Goal: Task Accomplishment & Management: Use online tool/utility

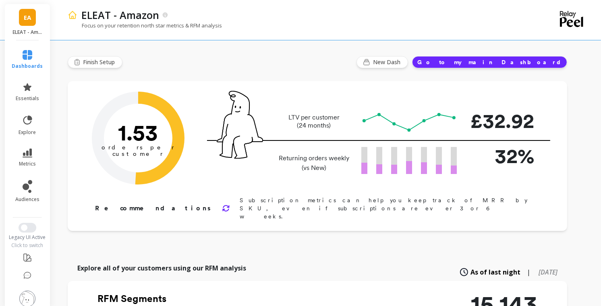
click at [26, 16] on span "EA" at bounding box center [27, 17] width 7 height 9
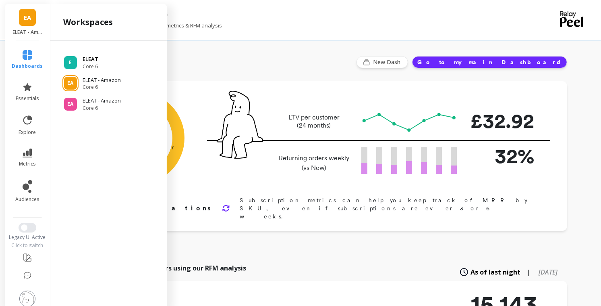
click at [88, 58] on p "ELEAT" at bounding box center [91, 59] width 16 height 8
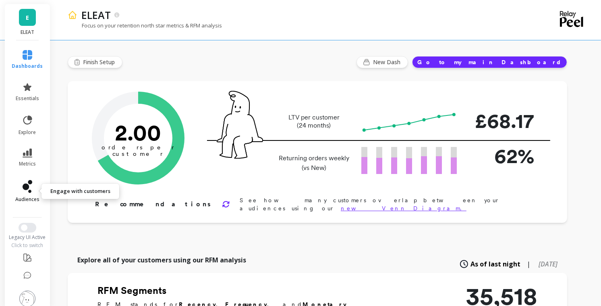
click at [37, 189] on link "audiences" at bounding box center [27, 191] width 31 height 23
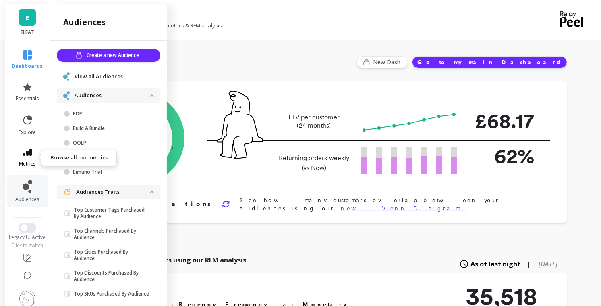
click at [29, 162] on span "metrics" at bounding box center [27, 163] width 17 height 6
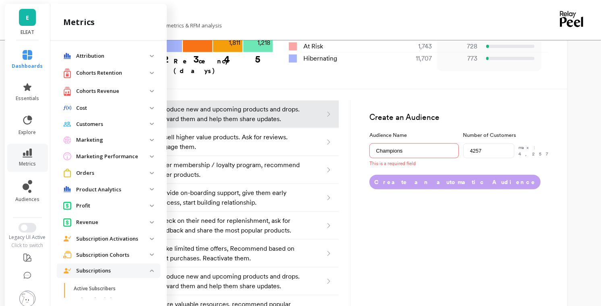
click at [151, 53] on span "Attribution" at bounding box center [109, 56] width 104 height 15
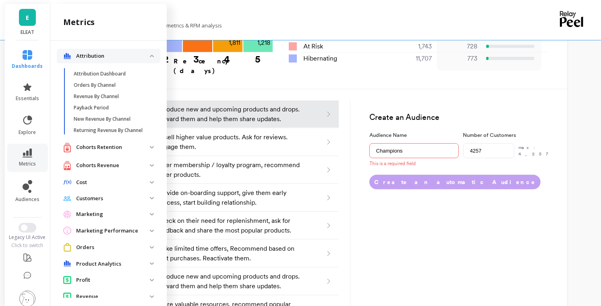
click at [127, 54] on p "Attribution" at bounding box center [113, 56] width 74 height 8
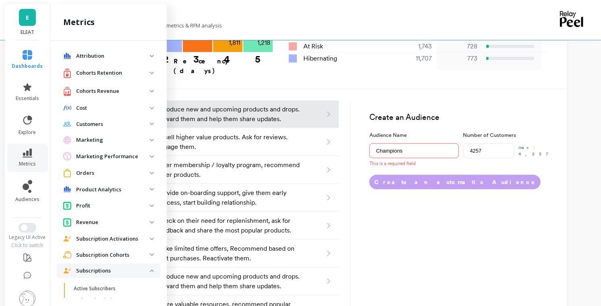
click at [132, 73] on p "Cohorts Retention" at bounding box center [113, 73] width 74 height 8
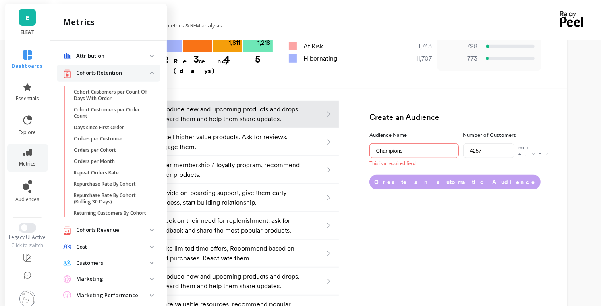
click at [117, 71] on p "Cohorts Retention" at bounding box center [113, 73] width 74 height 8
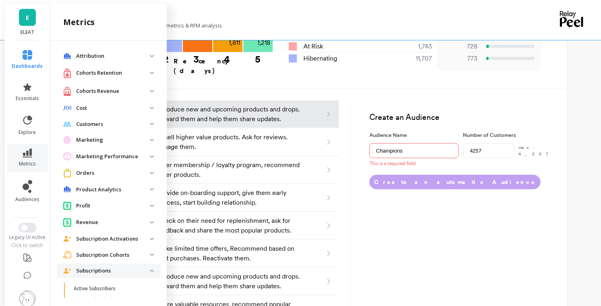
click at [112, 91] on p "Cohorts Revenue" at bounding box center [113, 91] width 74 height 8
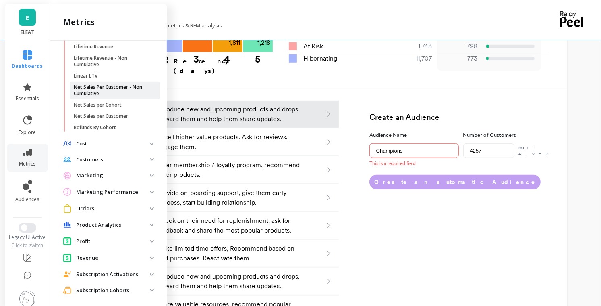
scroll to position [275, 0]
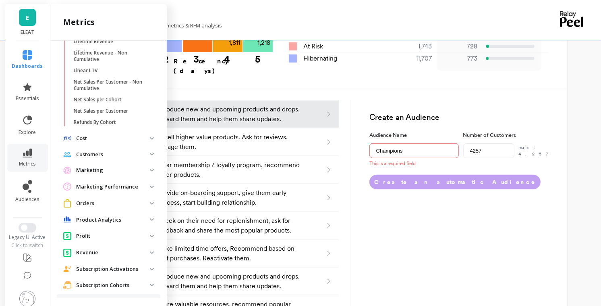
click at [101, 138] on p "Cost" at bounding box center [113, 138] width 74 height 8
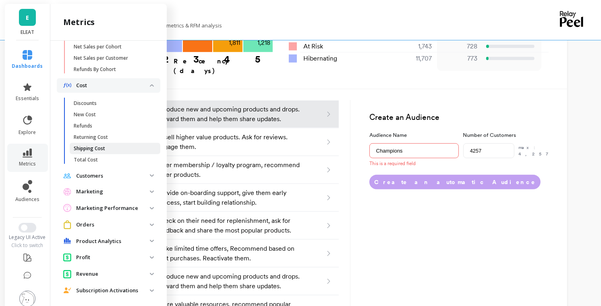
scroll to position [329, 0]
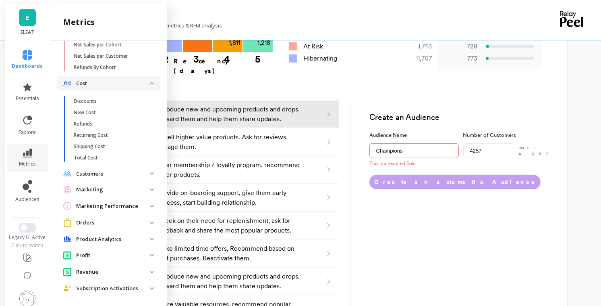
click at [110, 170] on p "Customers" at bounding box center [113, 174] width 74 height 8
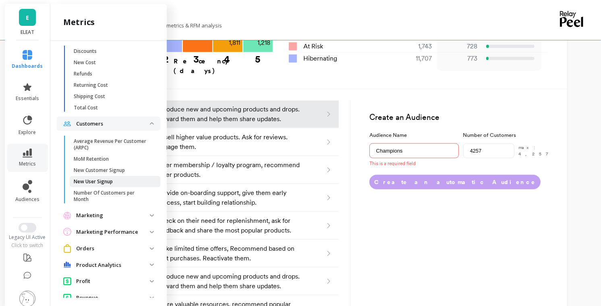
scroll to position [411, 0]
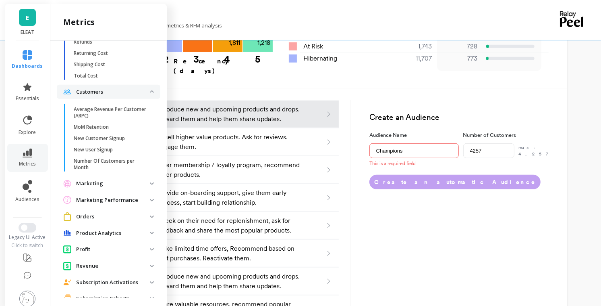
click at [94, 183] on p "Marketing" at bounding box center [113, 183] width 74 height 8
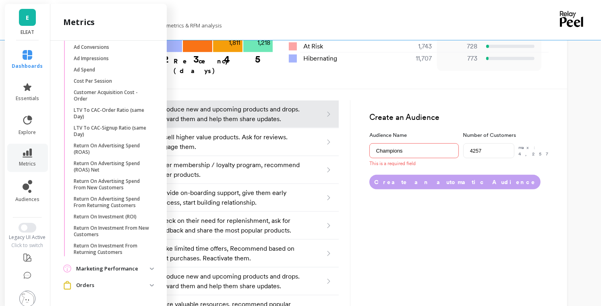
scroll to position [578, 0]
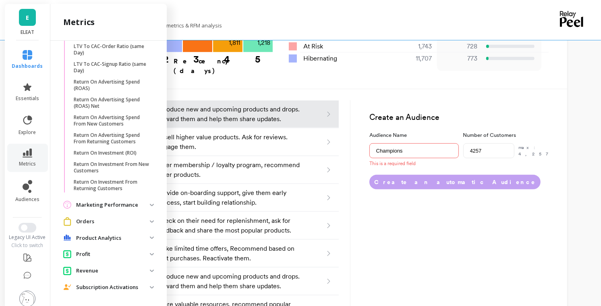
click at [94, 206] on p "Marketing Performance" at bounding box center [113, 205] width 74 height 8
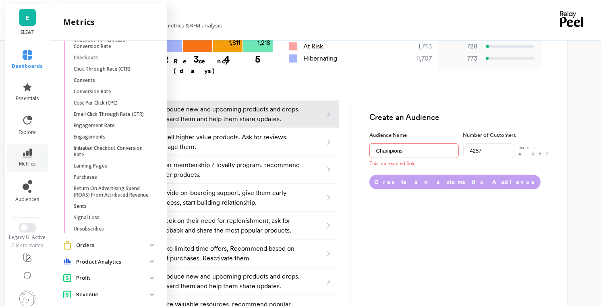
scroll to position [946, 0]
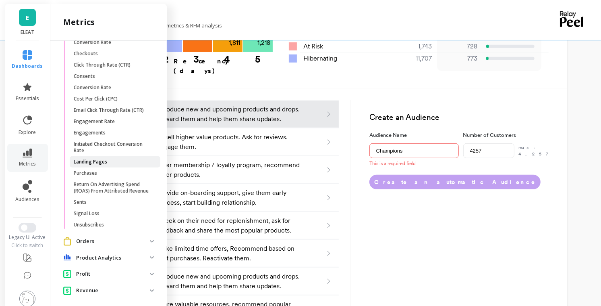
click at [98, 160] on p "Landing Pages" at bounding box center [90, 161] width 33 height 6
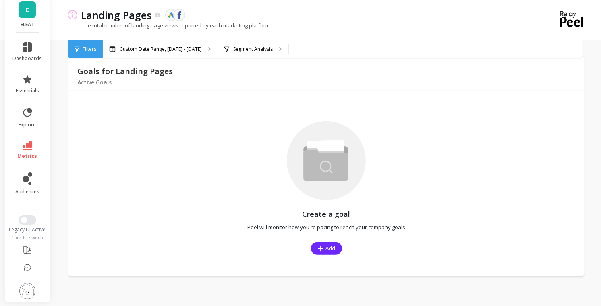
scroll to position [464, 0]
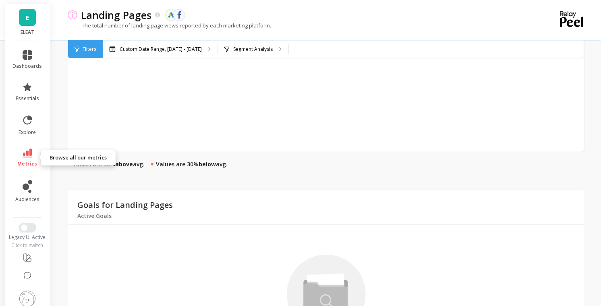
click at [22, 157] on link "metrics" at bounding box center [27, 157] width 29 height 19
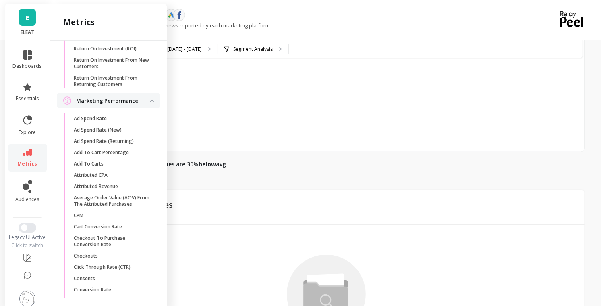
scroll to position [743, 0]
click at [108, 103] on p "Marketing Performance" at bounding box center [113, 102] width 74 height 8
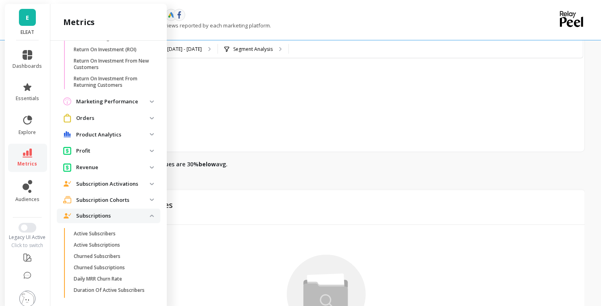
click at [103, 113] on span "Orders" at bounding box center [109, 117] width 104 height 15
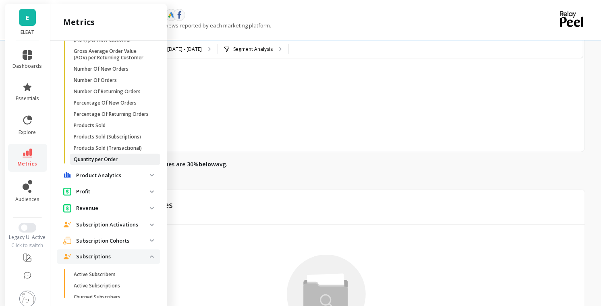
scroll to position [973, 0]
click at [103, 173] on p "Product Analytics" at bounding box center [113, 175] width 74 height 8
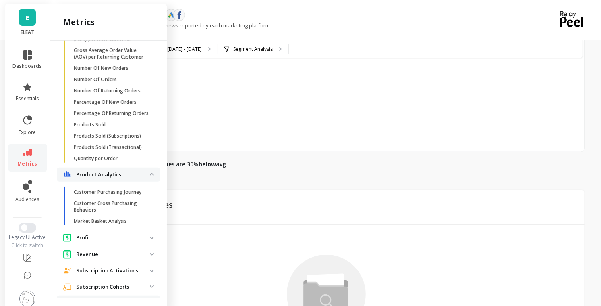
click at [103, 173] on p "Product Analytics" at bounding box center [113, 175] width 74 height 8
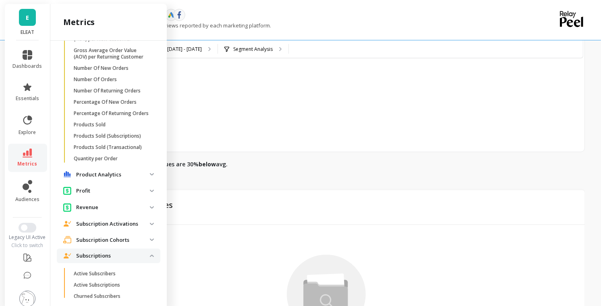
click at [101, 192] on p "Profit" at bounding box center [113, 191] width 74 height 8
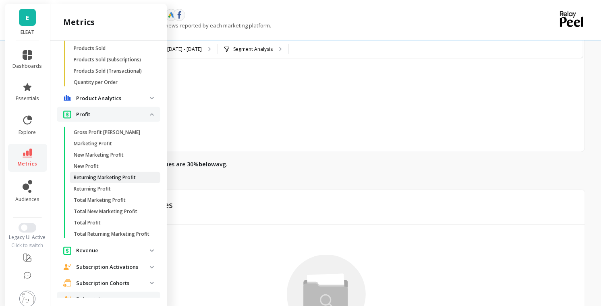
scroll to position [1111, 0]
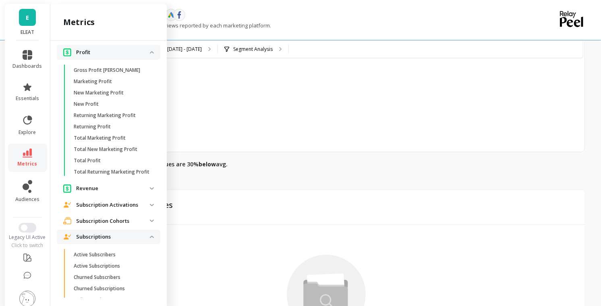
click at [97, 191] on p "Revenue" at bounding box center [113, 188] width 74 height 8
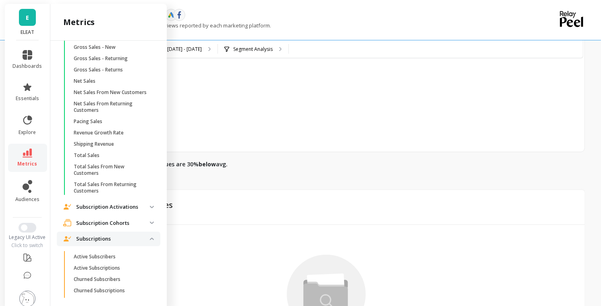
click at [96, 203] on p "Subscription Activations" at bounding box center [113, 207] width 74 height 8
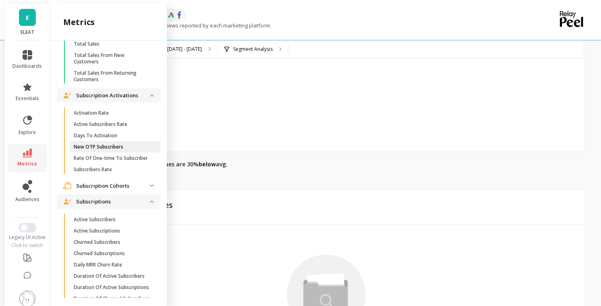
scroll to position [1402, 0]
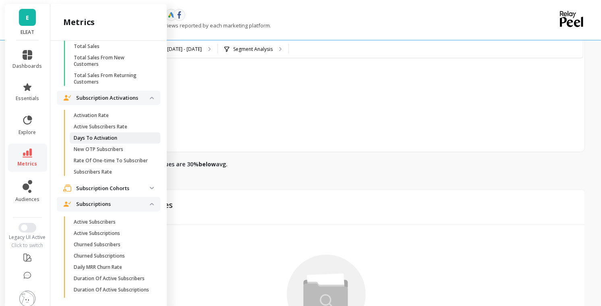
click at [104, 135] on p "Days To Activation" at bounding box center [96, 138] width 44 height 6
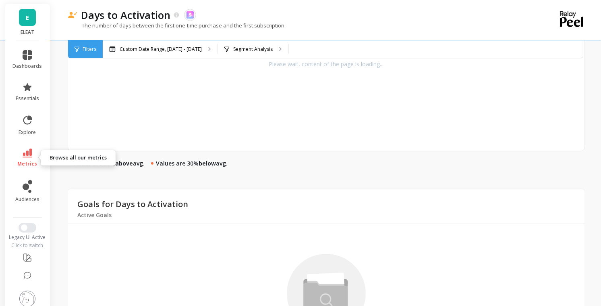
click at [27, 159] on link "metrics" at bounding box center [27, 157] width 29 height 19
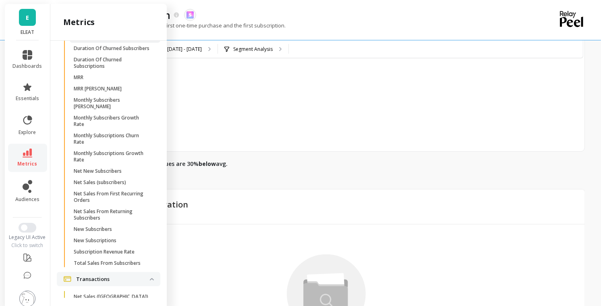
scroll to position [1654, 0]
click at [116, 226] on span "New Subscribers" at bounding box center [112, 229] width 77 height 6
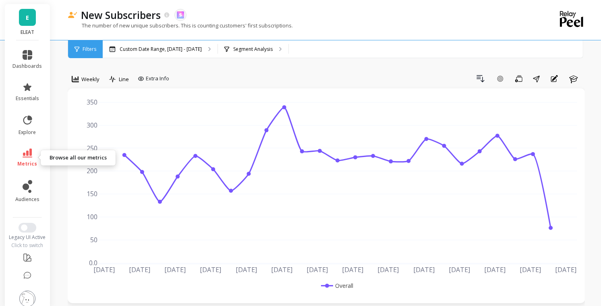
click at [25, 156] on icon at bounding box center [28, 152] width 10 height 9
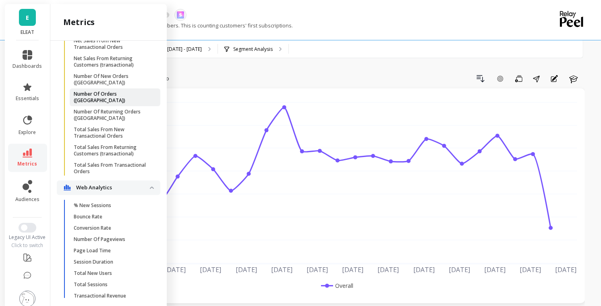
scroll to position [3, 0]
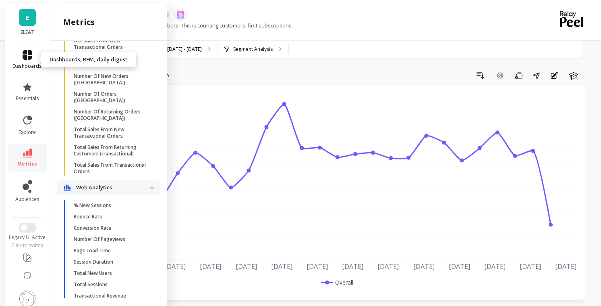
click at [29, 56] on icon at bounding box center [28, 55] width 10 height 10
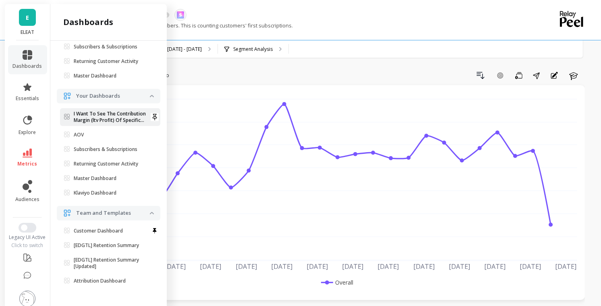
scroll to position [0, 0]
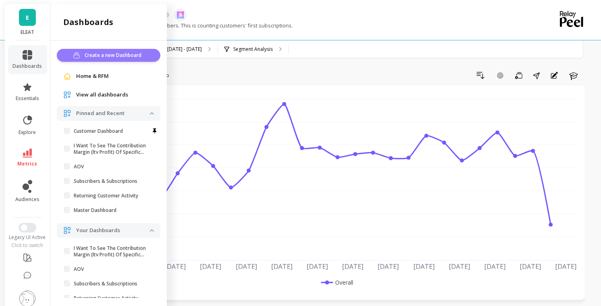
click at [124, 56] on span "Create a new Dashboard" at bounding box center [114, 55] width 59 height 8
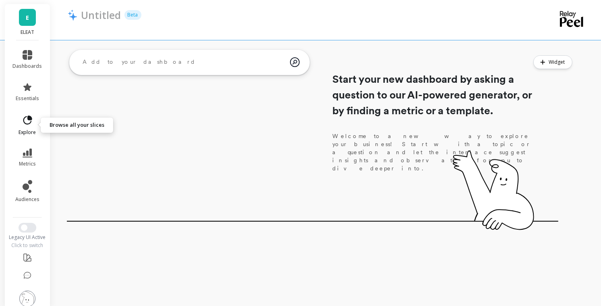
click at [33, 117] on icon at bounding box center [27, 119] width 11 height 11
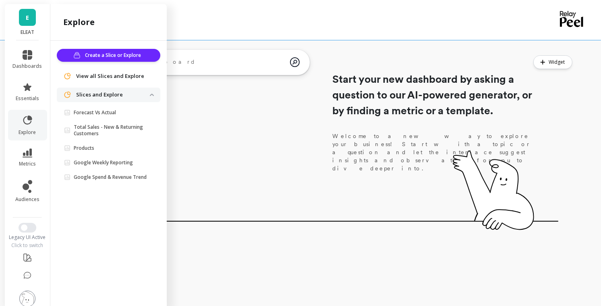
click at [100, 76] on span "View all Slices and Explore" at bounding box center [110, 76] width 68 height 8
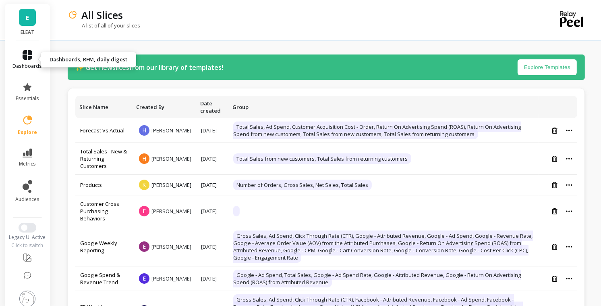
click at [30, 56] on icon at bounding box center [28, 55] width 10 height 10
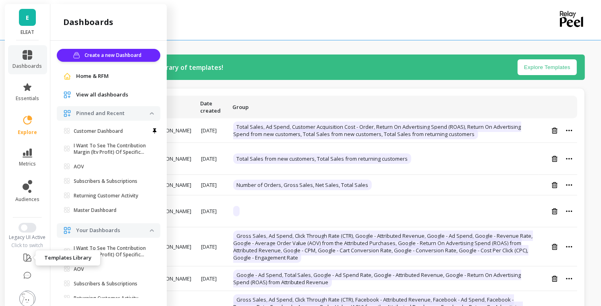
click at [28, 260] on icon at bounding box center [28, 257] width 10 height 10
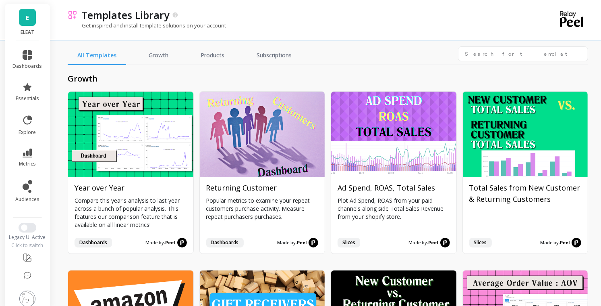
click at [293, 73] on h2 "growth" at bounding box center [328, 78] width 521 height 11
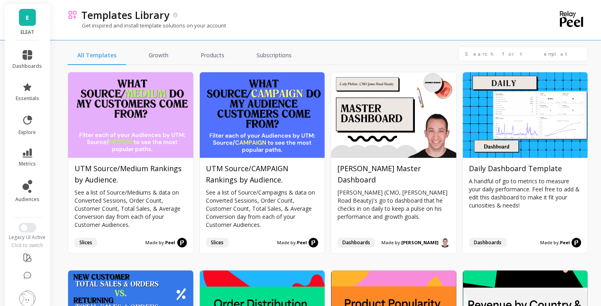
scroll to position [402, 0]
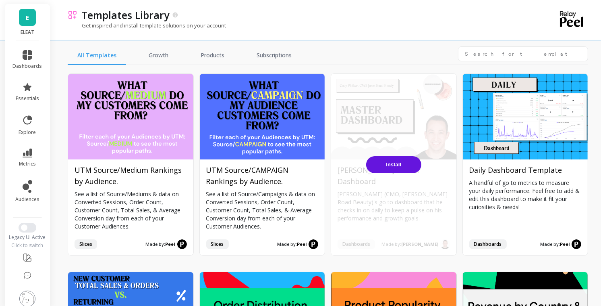
click at [396, 182] on div "Install" at bounding box center [393, 164] width 125 height 181
click at [439, 164] on div "Install" at bounding box center [393, 164] width 125 height 181
click at [397, 164] on span "Install" at bounding box center [393, 164] width 15 height 6
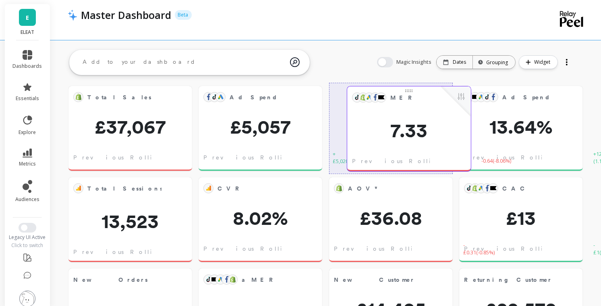
drag, startPoint x: 374, startPoint y: 97, endPoint x: 391, endPoint y: 98, distance: 16.6
click at [391, 98] on span "MER" at bounding box center [404, 98] width 27 height 8
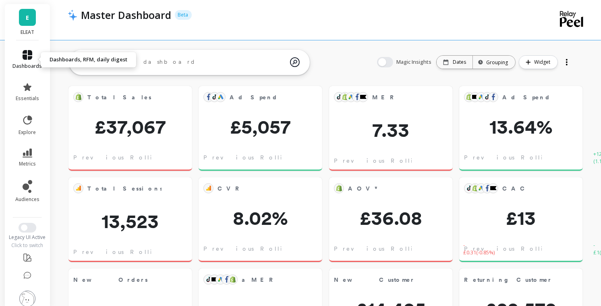
click at [24, 58] on icon at bounding box center [28, 55] width 10 height 10
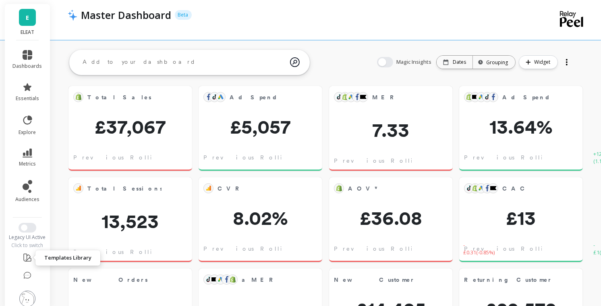
click at [26, 257] on icon at bounding box center [28, 257] width 10 height 10
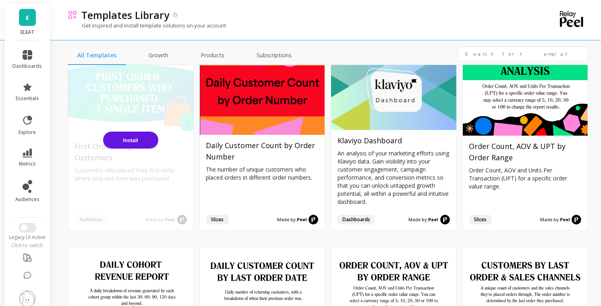
scroll to position [1309, 0]
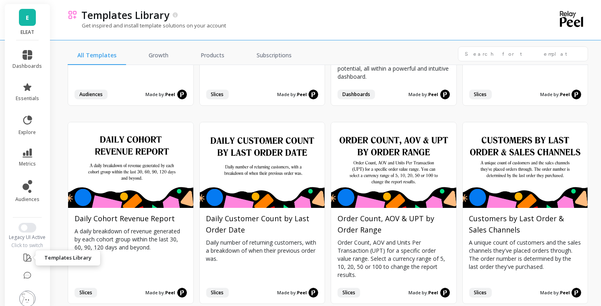
click at [24, 258] on icon at bounding box center [28, 257] width 10 height 10
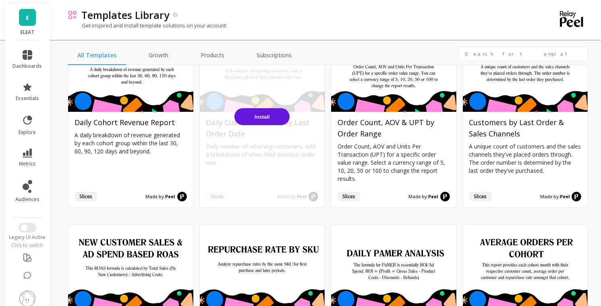
scroll to position [1404, 0]
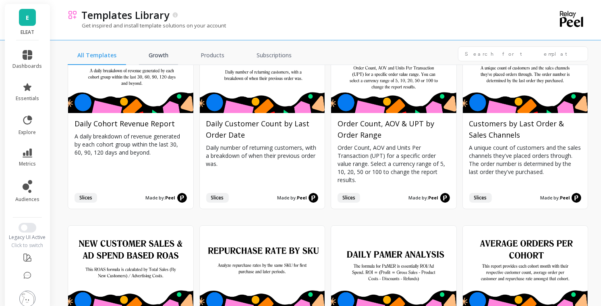
click at [160, 56] on link "Growth" at bounding box center [158, 55] width 39 height 19
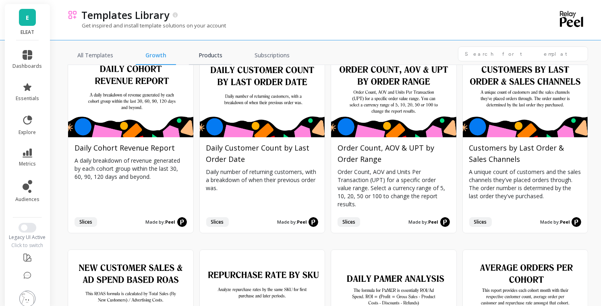
click at [216, 54] on link "Products" at bounding box center [210, 55] width 43 height 19
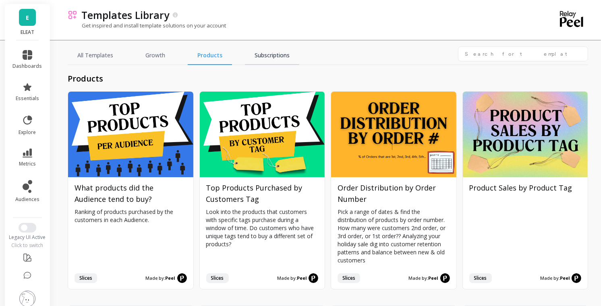
click at [285, 58] on link "Subscriptions" at bounding box center [272, 55] width 54 height 19
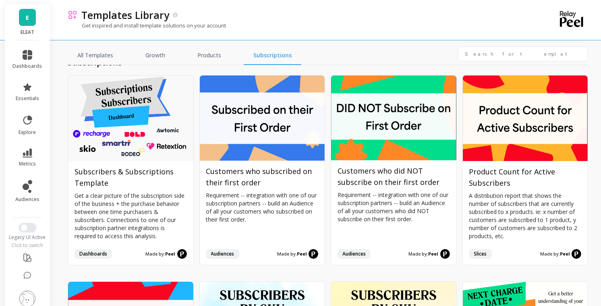
scroll to position [14, 0]
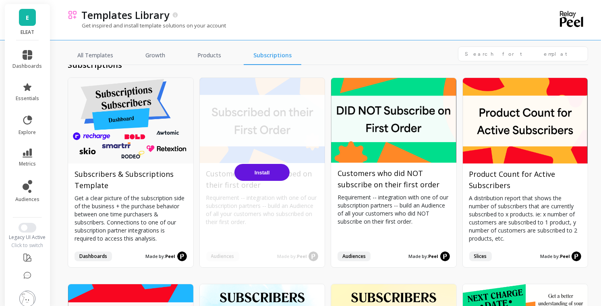
click at [281, 173] on button "Install" at bounding box center [262, 172] width 55 height 17
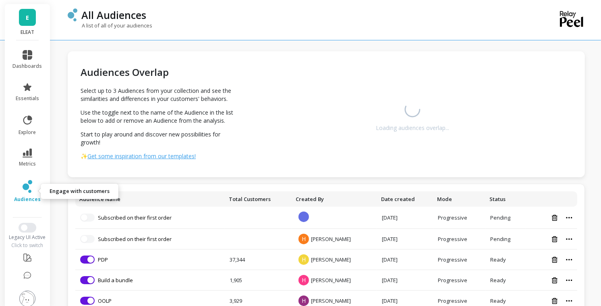
click at [27, 195] on link "audiences" at bounding box center [27, 191] width 29 height 23
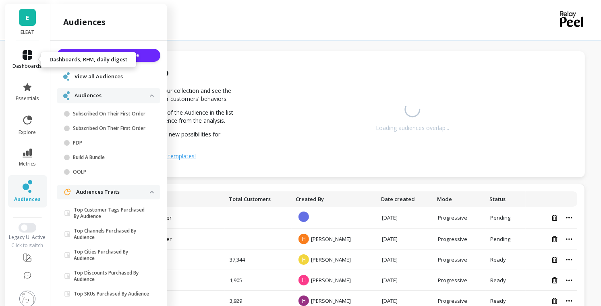
click at [29, 52] on icon at bounding box center [28, 55] width 10 height 10
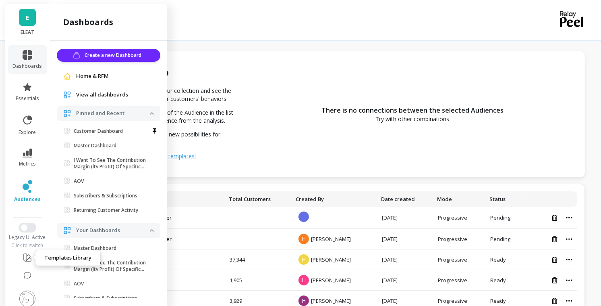
click at [26, 257] on icon at bounding box center [28, 257] width 10 height 10
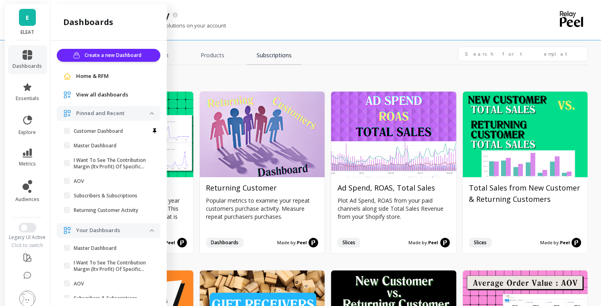
click at [263, 56] on link "Subscriptions" at bounding box center [274, 55] width 54 height 19
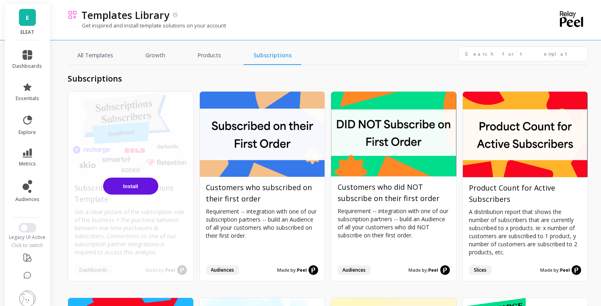
click at [123, 185] on span "Install" at bounding box center [130, 186] width 15 height 6
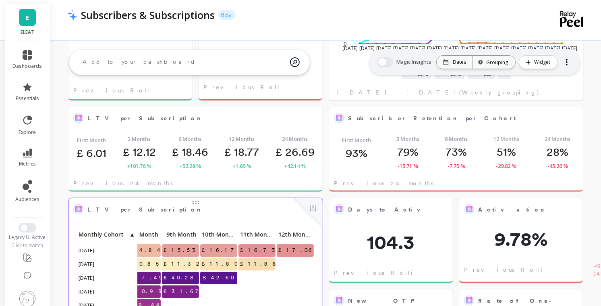
scroll to position [365, 0]
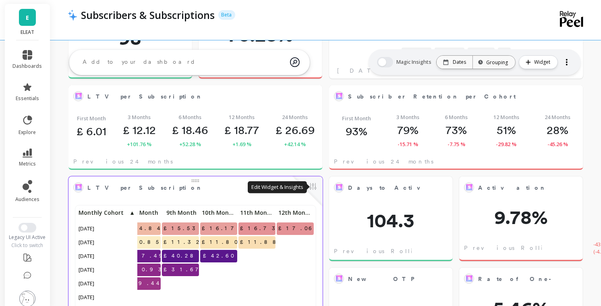
click at [313, 185] on button at bounding box center [313, 186] width 10 height 11
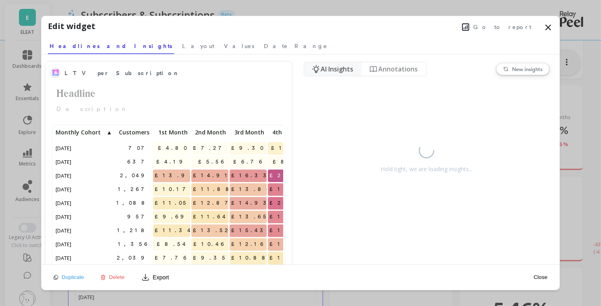
scroll to position [222, 229]
click at [182, 44] on span "Layout" at bounding box center [198, 46] width 32 height 8
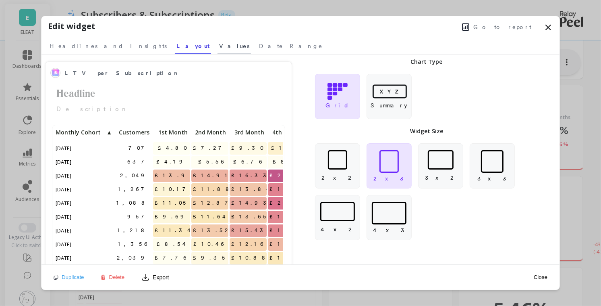
click at [219, 46] on span "Values" at bounding box center [234, 46] width 30 height 8
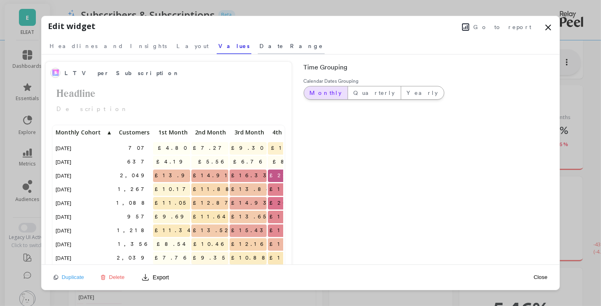
click at [260, 48] on span "Date Range" at bounding box center [292, 46] width 64 height 8
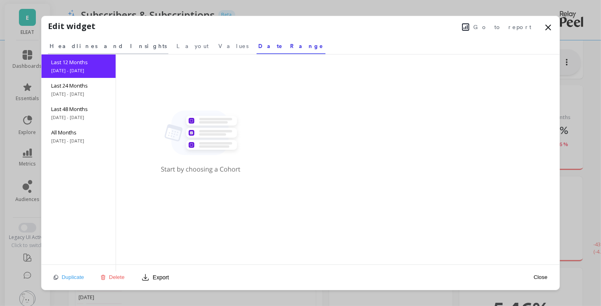
click at [94, 46] on span "Headlines and Insights" at bounding box center [108, 46] width 117 height 8
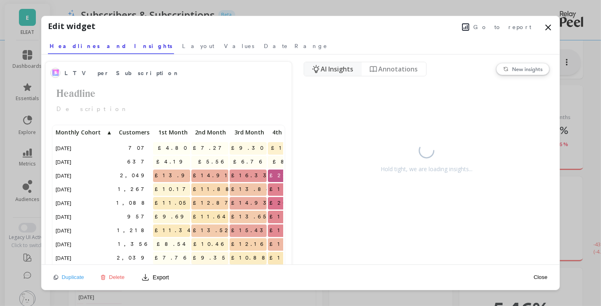
click at [553, 27] on div "Edit widget Go to report Select a tab Headlines and Insights Layout Values Date…" at bounding box center [301, 35] width 518 height 38
click at [549, 27] on icon at bounding box center [548, 27] width 5 height 5
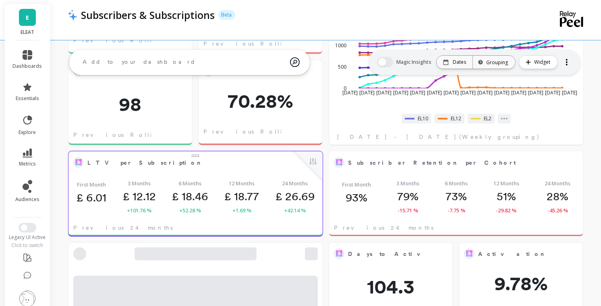
scroll to position [0, 0]
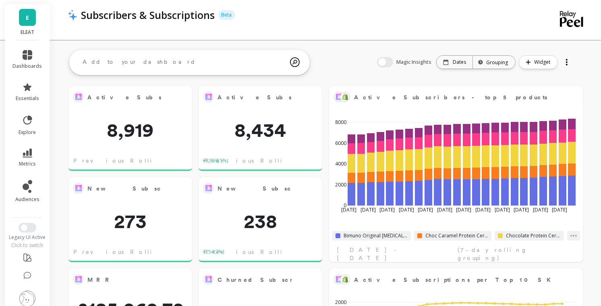
click at [566, 64] on div at bounding box center [567, 62] width 11 height 13
click at [568, 61] on div at bounding box center [567, 62] width 2 height 2
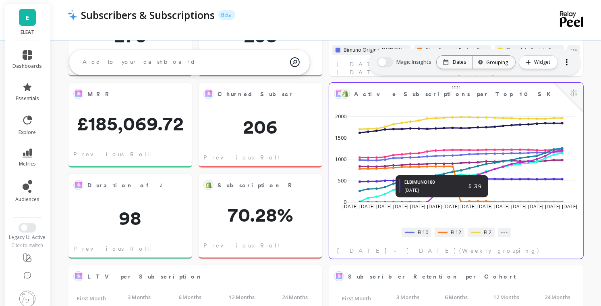
scroll to position [181, 0]
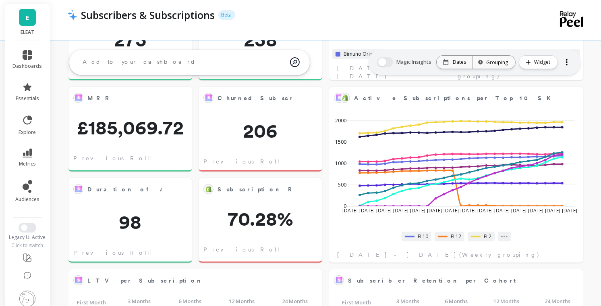
click at [586, 87] on div "Days to Activation Edit Widget & Insights 104.3 Previous Rolling 7-day +58.7 ( …" at bounding box center [325, 265] width 551 height 749
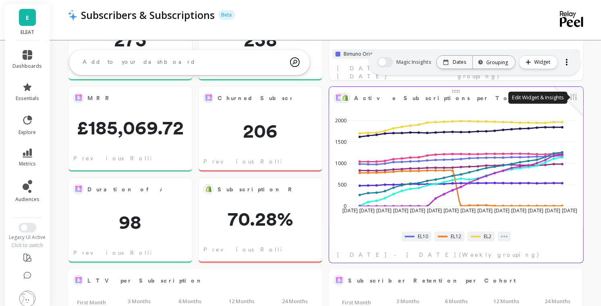
click at [574, 96] on button at bounding box center [574, 97] width 10 height 11
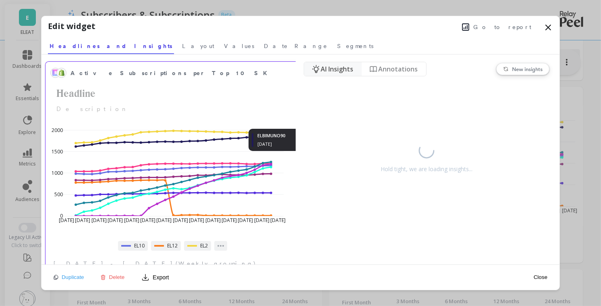
scroll to position [8, 0]
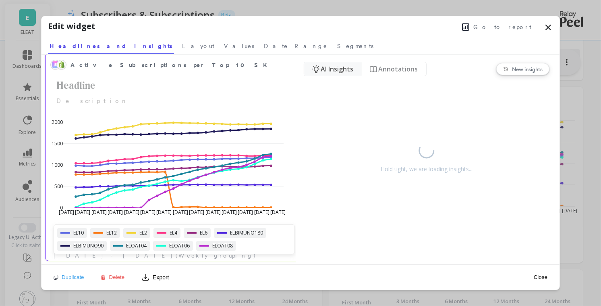
click at [218, 235] on div "ELBIMUNO180" at bounding box center [240, 233] width 52 height 10
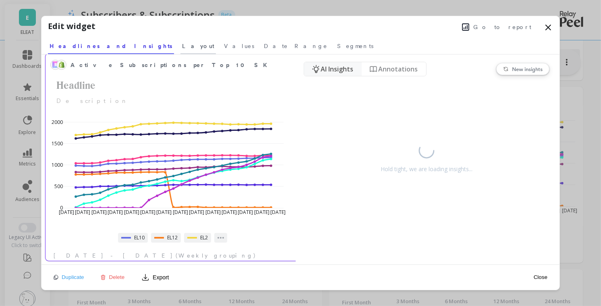
click at [182, 43] on span "Layout" at bounding box center [198, 46] width 32 height 8
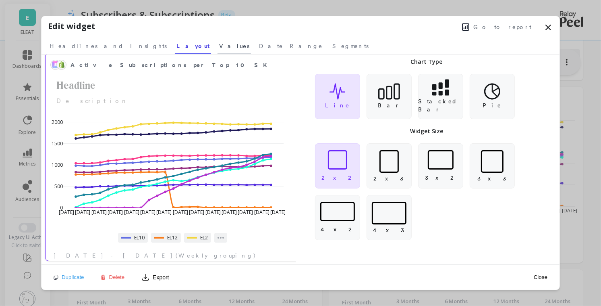
click at [219, 48] on span "Values" at bounding box center [234, 46] width 30 height 8
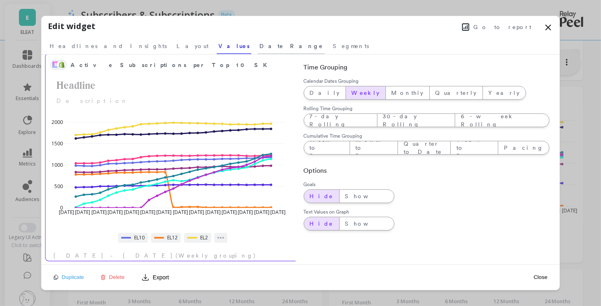
click at [258, 52] on link "Date Range" at bounding box center [291, 44] width 67 height 19
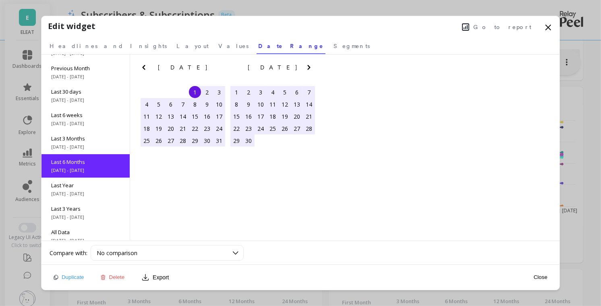
scroll to position [48, 0]
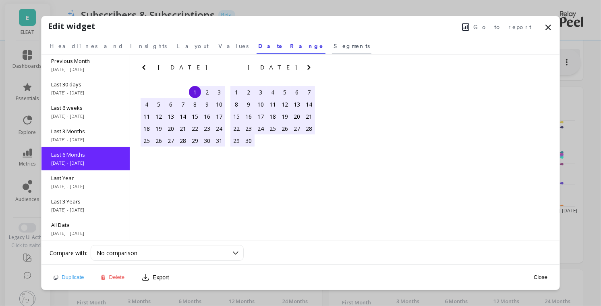
click at [334, 47] on span "Segments" at bounding box center [352, 46] width 36 height 8
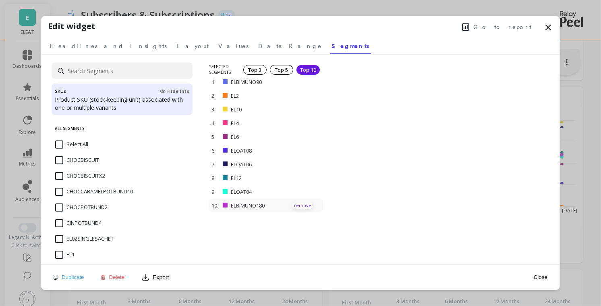
click at [300, 204] on p "remove" at bounding box center [303, 205] width 21 height 6
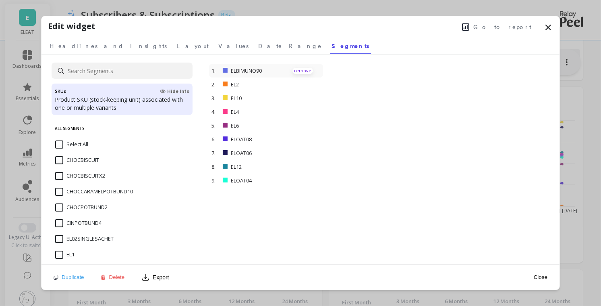
click at [301, 69] on p "remove" at bounding box center [303, 71] width 21 height 6
click at [248, 179] on div "SKUs Hide Info Product SKU (stock-keeping unit) associated with one or multiple…" at bounding box center [301, 159] width 518 height 210
click at [97, 72] on input at bounding box center [122, 70] width 141 height 16
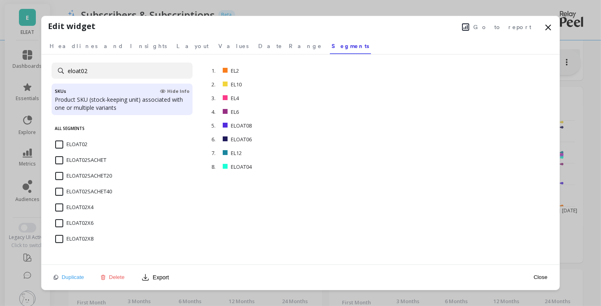
click at [60, 144] on input "ELOAT02" at bounding box center [71, 144] width 32 height 8
click at [303, 152] on p "remove" at bounding box center [303, 153] width 21 height 6
click at [102, 71] on input "eloat02" at bounding box center [122, 70] width 141 height 16
click at [57, 142] on input "ELOAT10" at bounding box center [71, 144] width 32 height 8
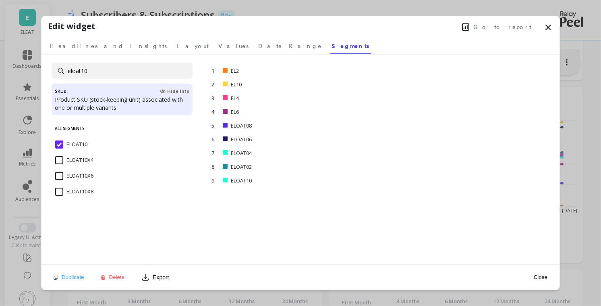
click at [115, 65] on input "eloat10" at bounding box center [122, 70] width 141 height 16
click at [58, 143] on input "ELGRAN02" at bounding box center [73, 144] width 36 height 8
click at [99, 70] on input "elgran02" at bounding box center [122, 70] width 141 height 16
type input "elgran04"
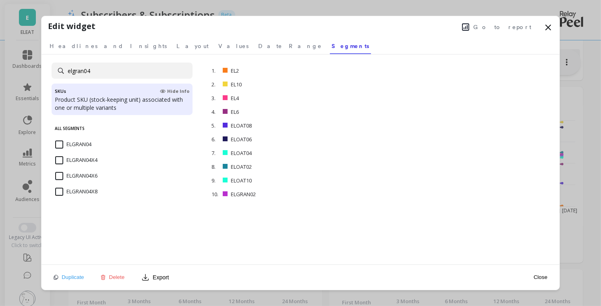
click at [60, 142] on input "ELGRAN04" at bounding box center [73, 144] width 36 height 8
click at [156, 221] on div "All Segments ELGRAN04 ELGRAN04X4 ELGRAN04X6 ELGRAN04X8" at bounding box center [122, 192] width 141 height 144
click at [520, 29] on span "Go to report" at bounding box center [503, 27] width 58 height 8
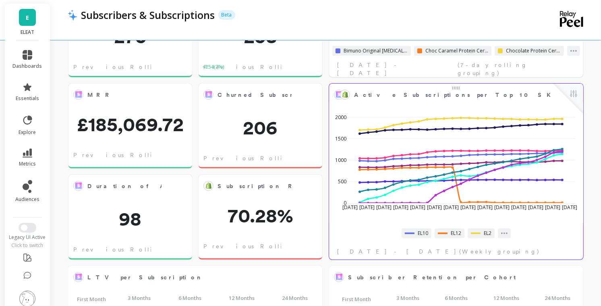
scroll to position [222, 238]
click at [576, 100] on div at bounding box center [569, 98] width 30 height 30
click at [575, 95] on button at bounding box center [574, 94] width 10 height 11
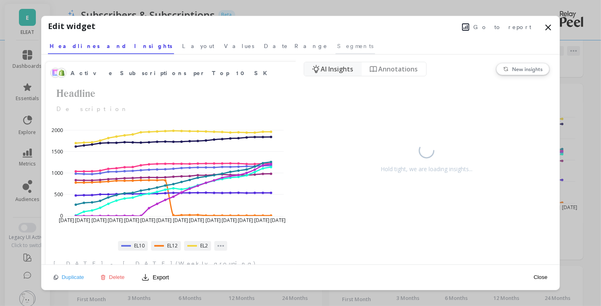
click at [337, 47] on span "Segments" at bounding box center [355, 46] width 36 height 8
click at [337, 44] on span "Segments" at bounding box center [355, 46] width 36 height 8
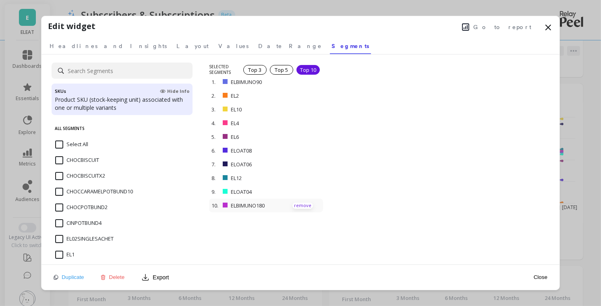
click at [306, 205] on p "remove" at bounding box center [303, 205] width 21 height 6
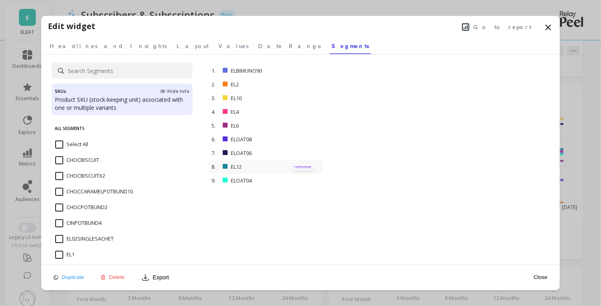
click at [302, 166] on p "remove" at bounding box center [303, 167] width 21 height 6
click at [308, 70] on p "remove" at bounding box center [303, 71] width 21 height 6
click at [108, 71] on input at bounding box center [122, 70] width 141 height 16
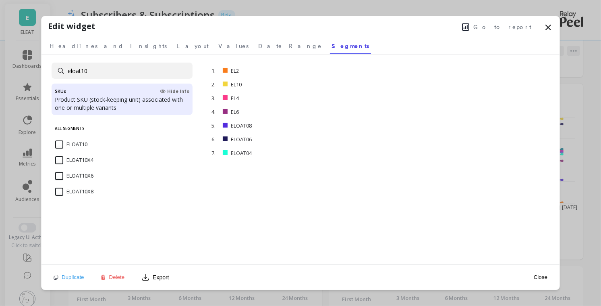
click at [60, 143] on input "ELOAT10" at bounding box center [71, 144] width 32 height 8
click at [92, 71] on input "eloat10" at bounding box center [122, 70] width 141 height 16
click at [60, 143] on input "ELOAT02" at bounding box center [71, 144] width 32 height 8
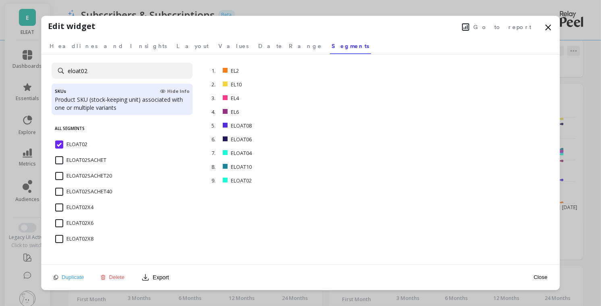
click at [117, 68] on input "eloat02" at bounding box center [122, 70] width 141 height 16
click at [54, 146] on div "ELGRAN02" at bounding box center [122, 149] width 141 height 24
click at [94, 69] on input "elgran02" at bounding box center [122, 70] width 141 height 16
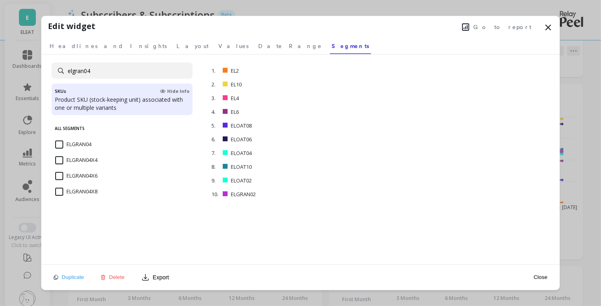
type input "elgran04"
click at [60, 141] on input "ELGRAN04" at bounding box center [73, 144] width 36 height 8
click at [78, 46] on span "Headlines and Insights" at bounding box center [108, 46] width 117 height 8
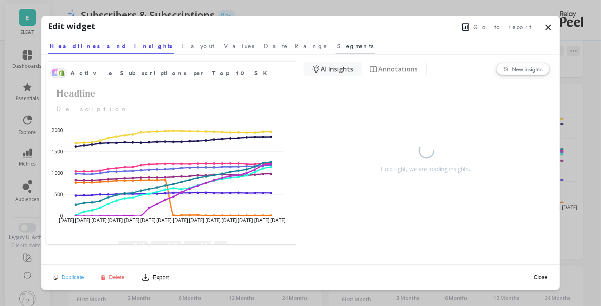
click at [337, 47] on span "Segments" at bounding box center [355, 46] width 36 height 8
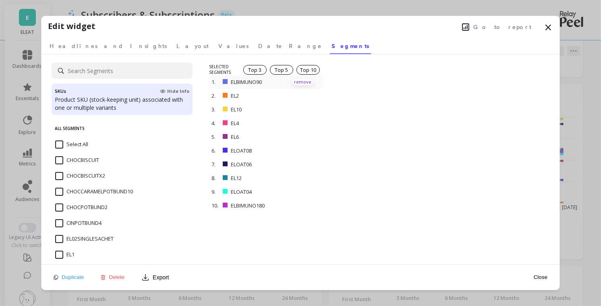
click at [300, 80] on p "remove" at bounding box center [303, 82] width 21 height 6
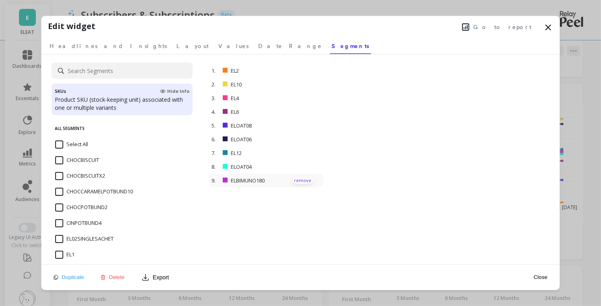
click at [304, 180] on p "remove" at bounding box center [303, 180] width 21 height 6
click at [117, 72] on input at bounding box center [122, 70] width 141 height 16
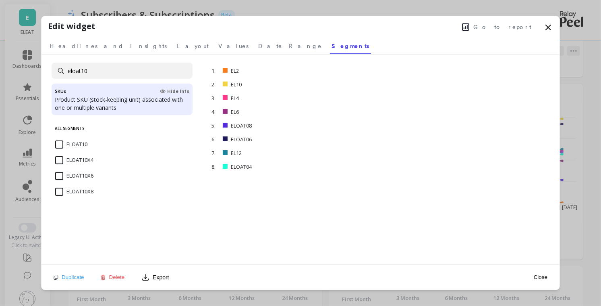
type input "eloat10"
click at [57, 146] on input "ELOAT10" at bounding box center [71, 144] width 32 height 8
click at [179, 90] on span "Hide Info" at bounding box center [174, 91] width 29 height 6
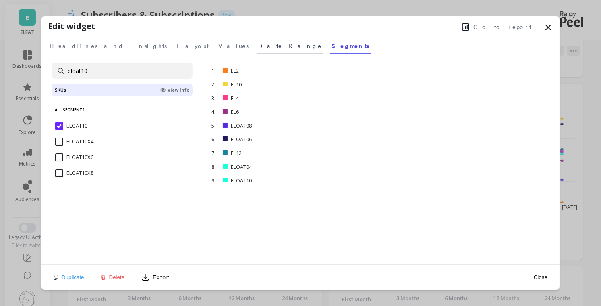
click at [258, 46] on span "Date Range" at bounding box center [290, 46] width 64 height 8
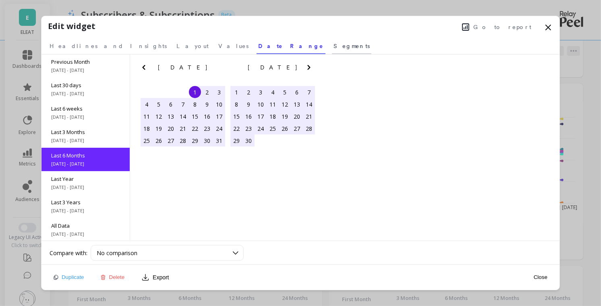
scroll to position [48, 0]
click at [334, 45] on span "Segments" at bounding box center [352, 46] width 36 height 8
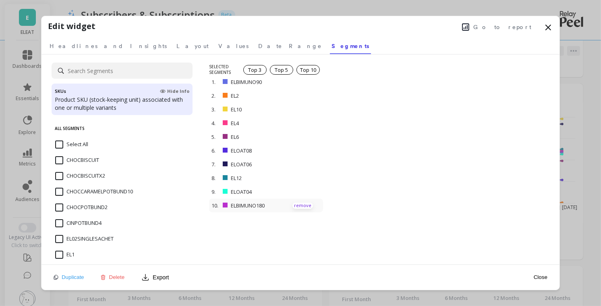
click at [310, 203] on p "remove" at bounding box center [303, 205] width 21 height 6
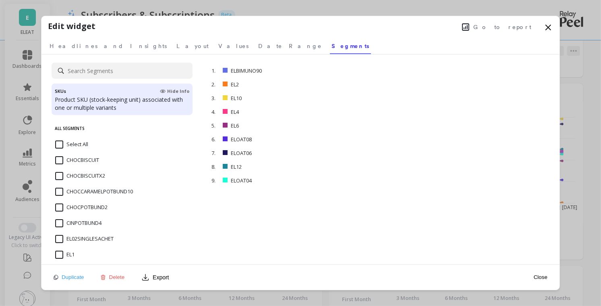
click at [536, 275] on button "Close" at bounding box center [541, 276] width 19 height 7
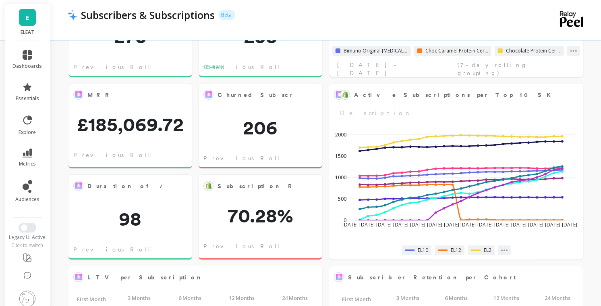
scroll to position [222, 238]
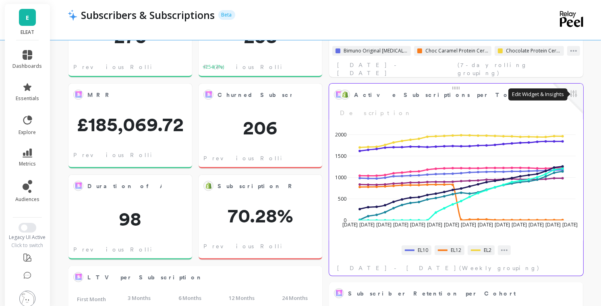
click at [575, 95] on button at bounding box center [574, 94] width 10 height 11
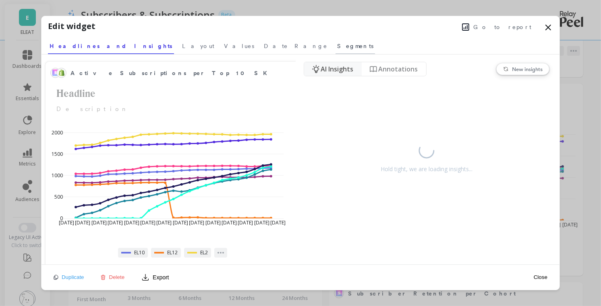
click at [337, 43] on span "Segments" at bounding box center [355, 46] width 36 height 8
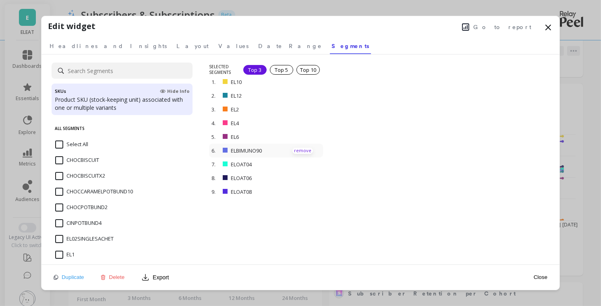
click at [304, 148] on p "remove" at bounding box center [303, 151] width 21 height 6
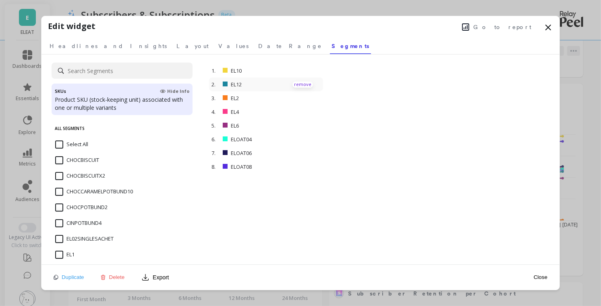
click at [305, 83] on p "remove" at bounding box center [303, 84] width 21 height 6
click at [91, 68] on input at bounding box center [122, 70] width 141 height 16
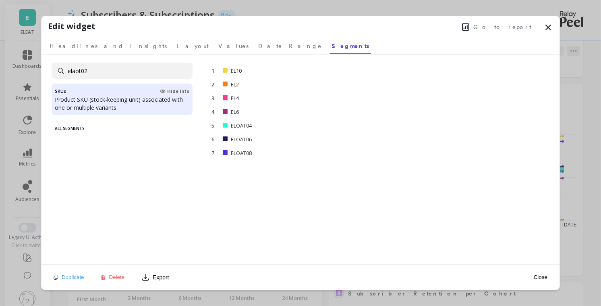
click at [78, 72] on input "elaot02" at bounding box center [122, 70] width 141 height 16
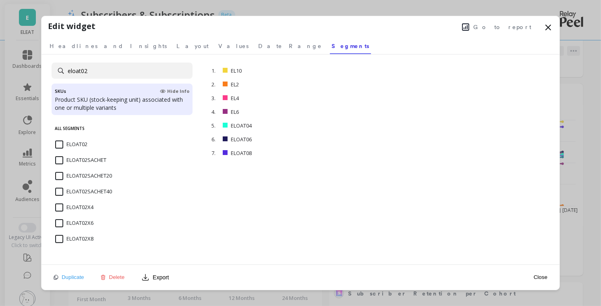
click at [61, 144] on input "ELOAT02" at bounding box center [71, 144] width 32 height 8
click at [101, 70] on input "eloat02" at bounding box center [122, 70] width 141 height 16
click at [59, 146] on input "ELOAT10" at bounding box center [71, 144] width 32 height 8
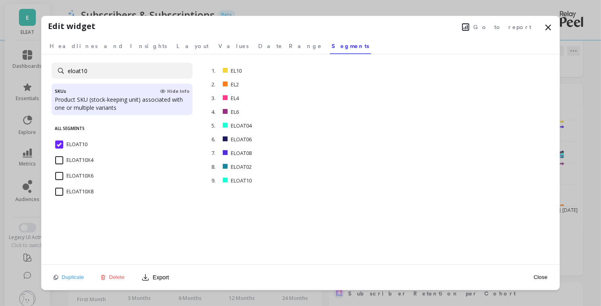
click at [77, 70] on input "eloat10" at bounding box center [122, 70] width 141 height 16
click at [61, 141] on input "ELGRAN02" at bounding box center [73, 144] width 36 height 8
click at [100, 72] on input "elgran02" at bounding box center [122, 70] width 141 height 16
type input "elgran04"
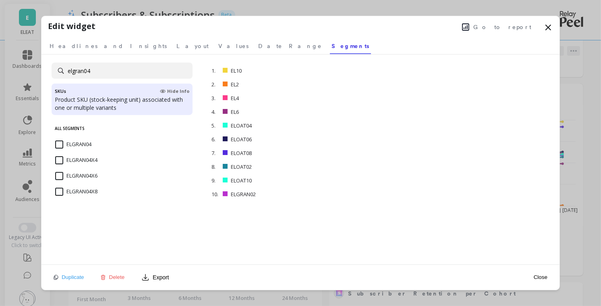
click at [60, 143] on input "ELGRAN04" at bounding box center [73, 144] width 36 height 8
click at [543, 273] on button "Close" at bounding box center [541, 276] width 19 height 7
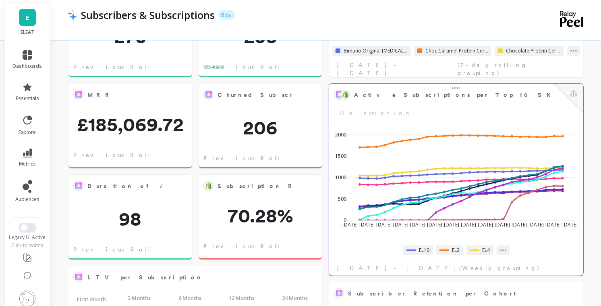
click at [546, 101] on div "Active Subscriptions per Top 10 SKUs Edit Widget & Insights Description" at bounding box center [456, 102] width 245 height 29
click at [572, 93] on button at bounding box center [574, 94] width 10 height 11
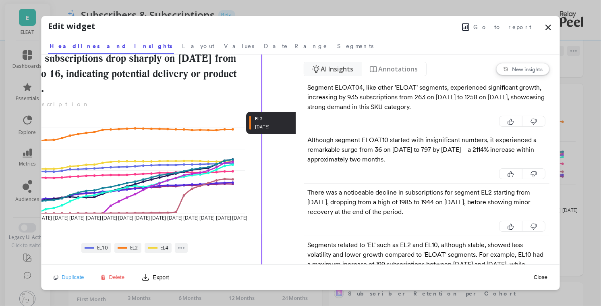
scroll to position [35, 0]
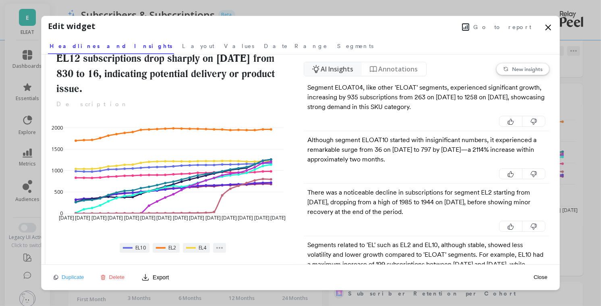
click at [549, 27] on icon at bounding box center [549, 28] width 10 height 10
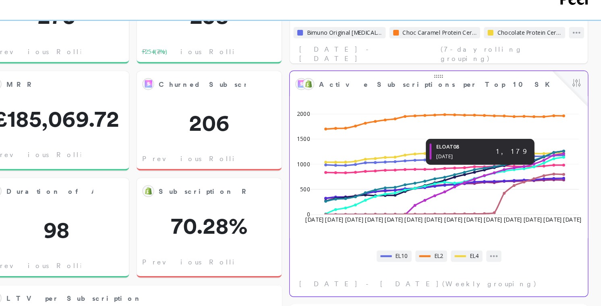
scroll to position [185, 0]
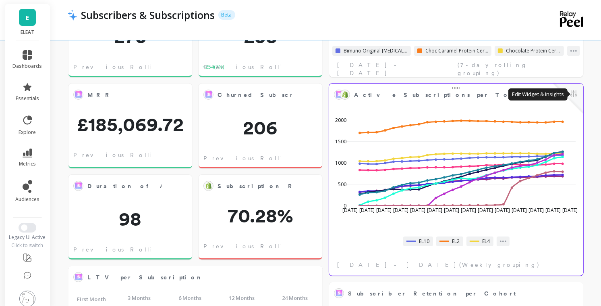
click at [576, 95] on button at bounding box center [574, 94] width 10 height 11
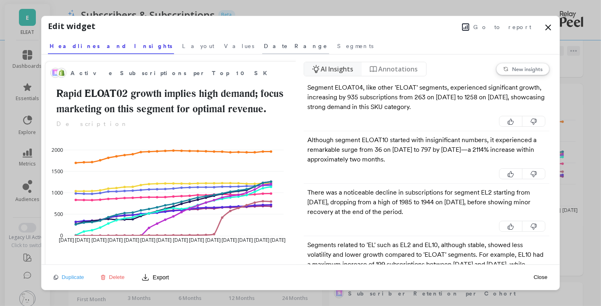
click at [264, 46] on span "Date Range" at bounding box center [296, 46] width 64 height 8
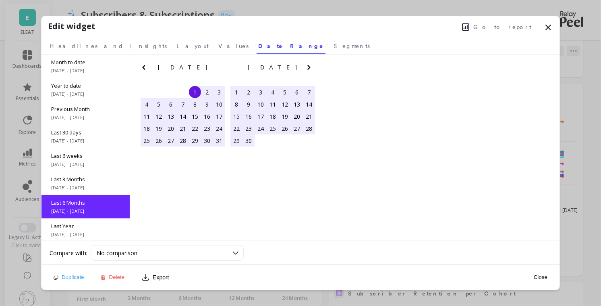
scroll to position [48, 0]
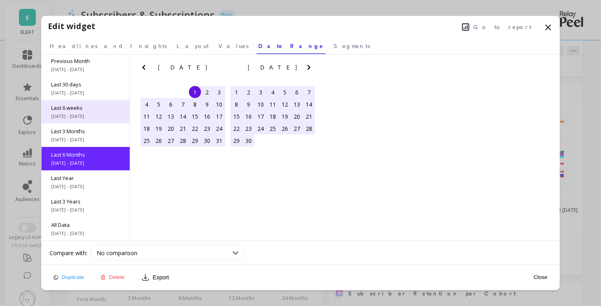
click at [79, 110] on span "Last 6 weeks" at bounding box center [85, 107] width 69 height 7
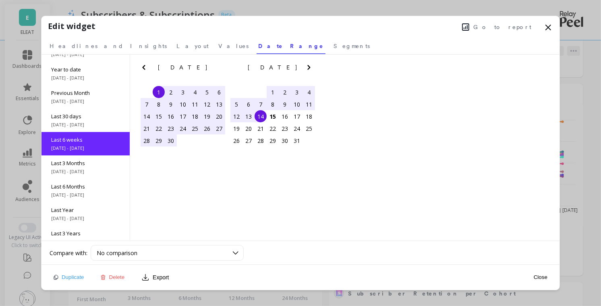
scroll to position [12, 0]
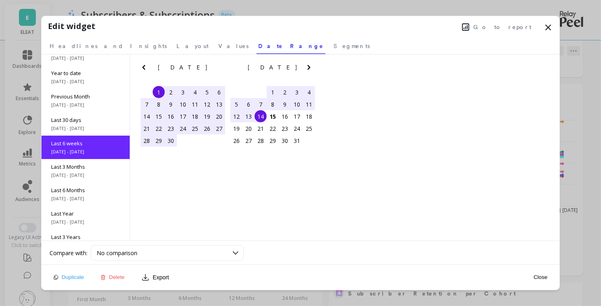
click at [537, 272] on div "Close" at bounding box center [541, 277] width 19 height 18
click at [538, 275] on button "Close" at bounding box center [541, 276] width 19 height 7
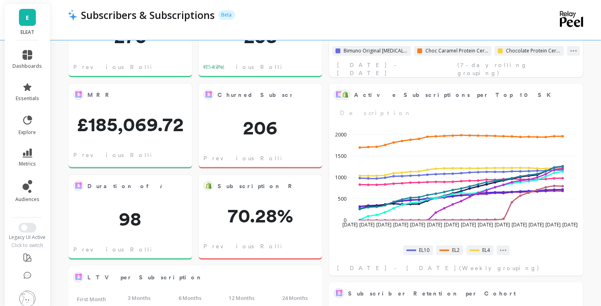
scroll to position [222, 238]
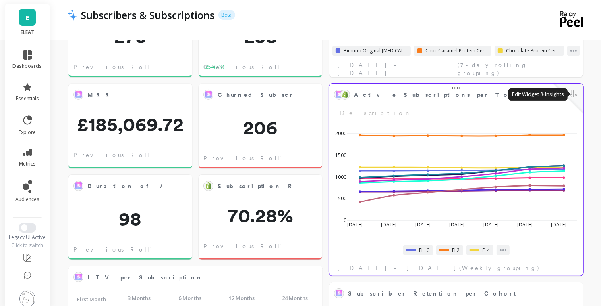
click at [573, 97] on button at bounding box center [574, 94] width 10 height 11
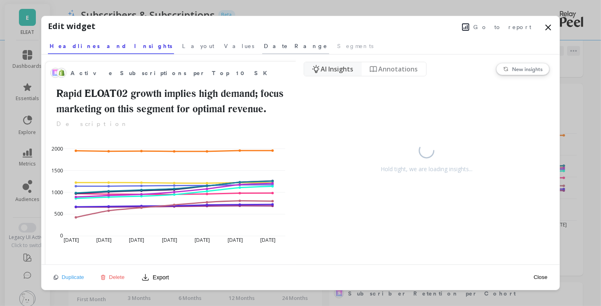
click at [264, 44] on span "Date Range" at bounding box center [296, 46] width 64 height 8
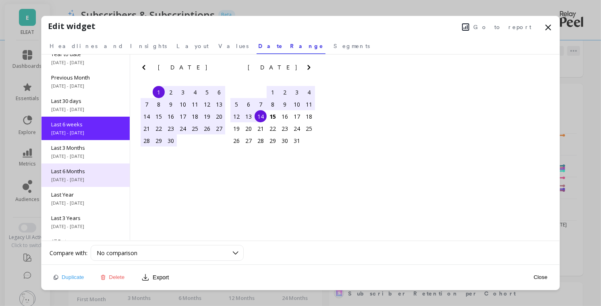
click at [72, 169] on span "Last 6 Months" at bounding box center [85, 170] width 69 height 7
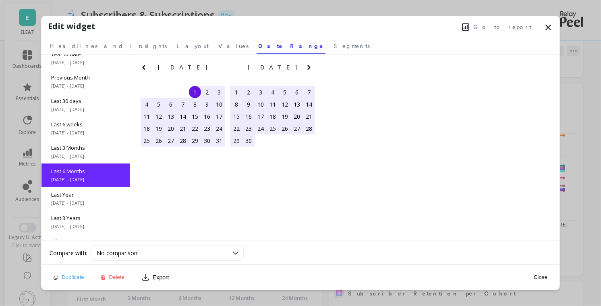
scroll to position [48, 0]
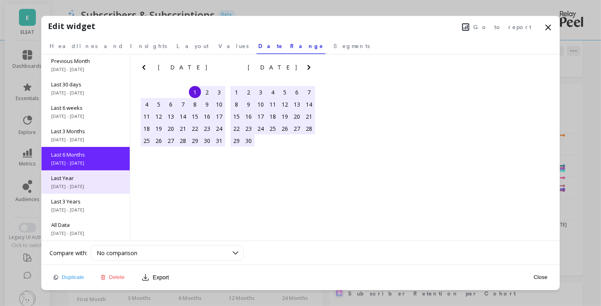
click at [90, 184] on span "[DATE] - [DATE]" at bounding box center [85, 186] width 69 height 6
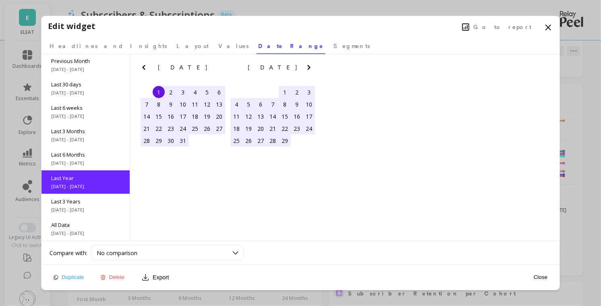
scroll to position [222, 238]
click at [541, 275] on button "Close" at bounding box center [541, 276] width 19 height 7
